Goal: Information Seeking & Learning: Learn about a topic

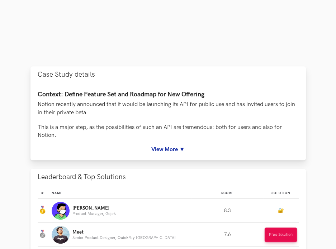
scroll to position [181, 0]
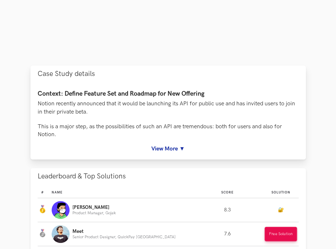
click at [175, 147] on link "View More ▼" at bounding box center [168, 149] width 261 height 7
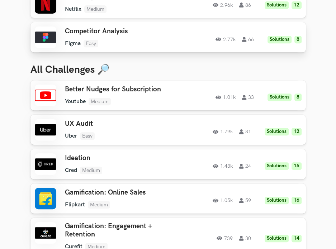
scroll to position [174, 0]
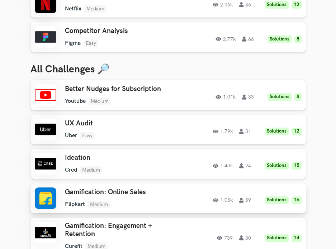
click at [127, 193] on h3 "Gamification: Online Sales" at bounding box center [122, 192] width 114 height 8
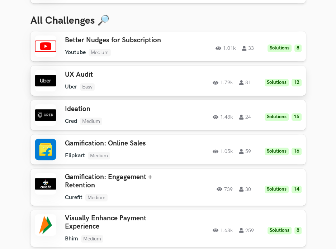
scroll to position [223, 0]
